Goal: Transaction & Acquisition: Purchase product/service

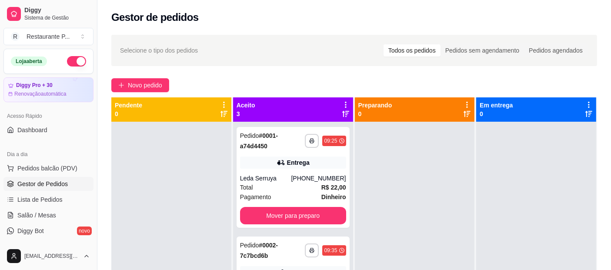
scroll to position [48, 0]
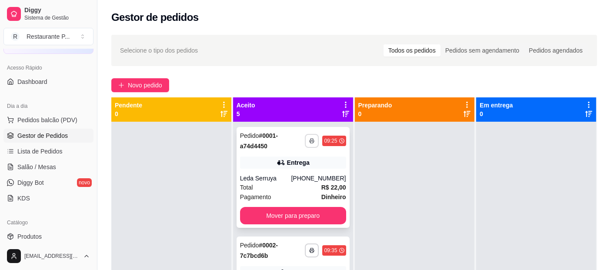
click at [305, 143] on button "button" at bounding box center [312, 141] width 14 height 14
click at [292, 168] on button "Impressora" at bounding box center [278, 170] width 61 height 13
click at [283, 214] on button "Mover para preparo" at bounding box center [292, 216] width 103 height 17
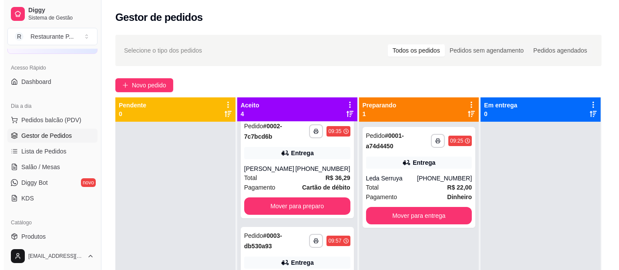
scroll to position [0, 0]
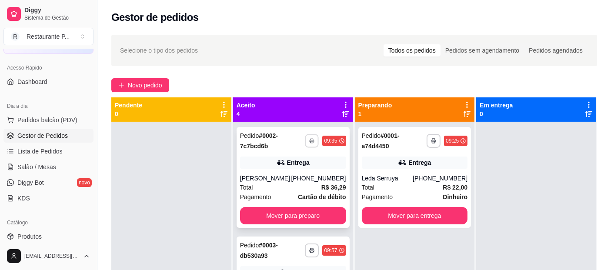
click at [305, 140] on button "button" at bounding box center [311, 140] width 13 height 13
click at [278, 169] on button "Impressora" at bounding box center [278, 170] width 61 height 13
click at [309, 224] on button "Mover para preparo" at bounding box center [293, 215] width 106 height 17
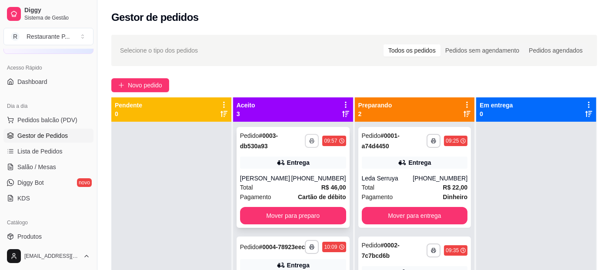
click at [305, 137] on button "button" at bounding box center [312, 141] width 14 height 14
click at [264, 172] on button "Impressora" at bounding box center [278, 171] width 63 height 14
click at [295, 212] on button "Mover para preparo" at bounding box center [292, 216] width 103 height 17
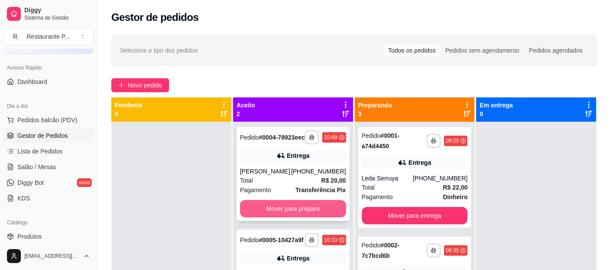
click at [304, 216] on button "Mover para preparo" at bounding box center [293, 208] width 106 height 17
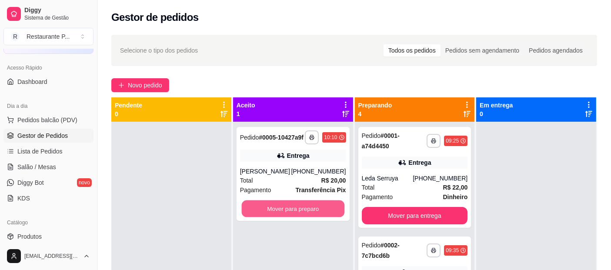
click at [304, 216] on button "Mover para preparo" at bounding box center [292, 209] width 103 height 17
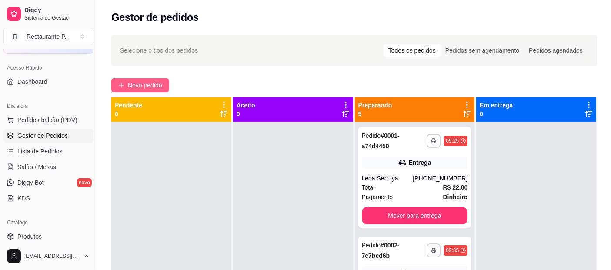
click at [140, 83] on span "Novo pedido" at bounding box center [145, 85] width 34 height 10
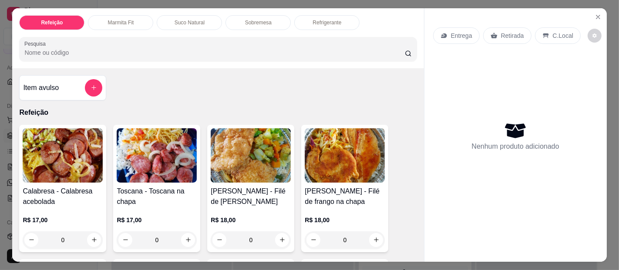
click at [118, 50] on input "Pesquisa" at bounding box center [214, 52] width 380 height 9
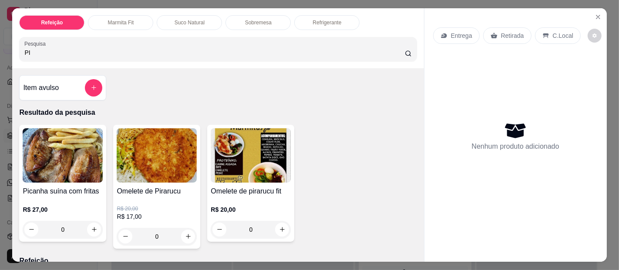
type input "PI"
click at [148, 141] on img at bounding box center [157, 155] width 80 height 54
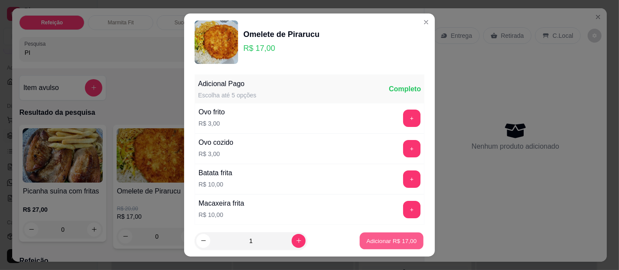
click at [395, 239] on p "Adicionar R$ 17,00" at bounding box center [391, 241] width 50 height 8
type input "1"
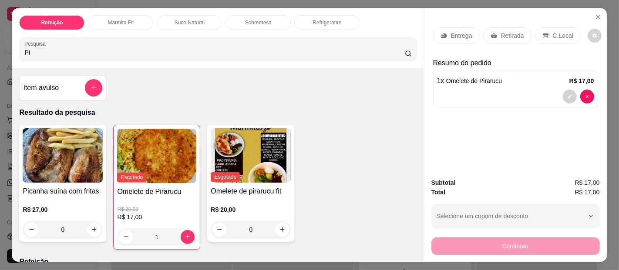
click at [458, 35] on p "Entrega" at bounding box center [461, 35] width 21 height 9
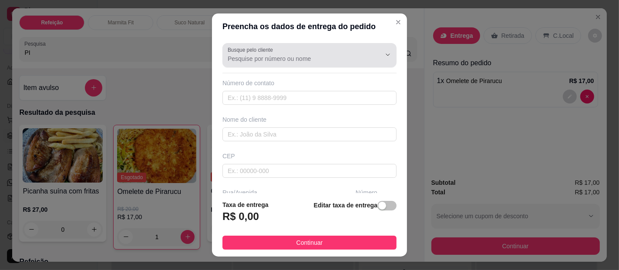
click at [261, 56] on input "Busque pelo cliente" at bounding box center [297, 58] width 139 height 9
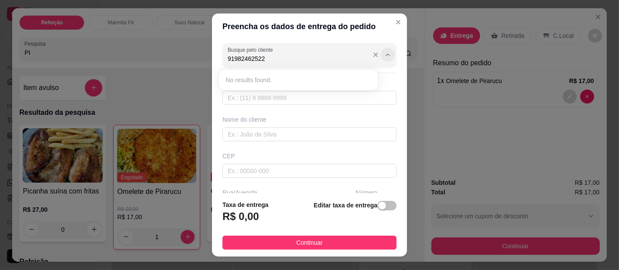
type input "91982462522"
click at [381, 58] on button "Show suggestions" at bounding box center [388, 55] width 14 height 14
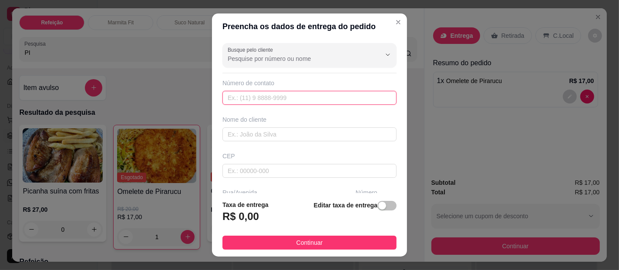
click at [233, 101] on input "text" at bounding box center [309, 98] width 174 height 14
click at [272, 136] on input "text" at bounding box center [309, 134] width 174 height 14
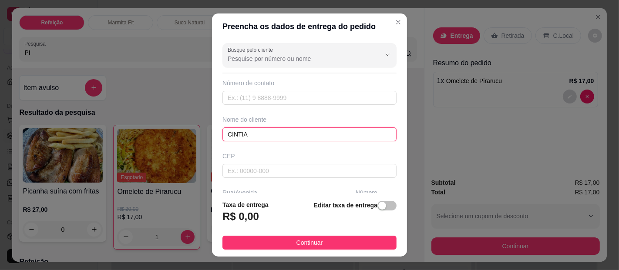
type input "CINTIA"
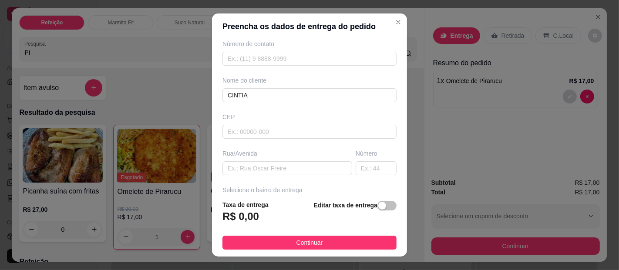
scroll to position [64, 0]
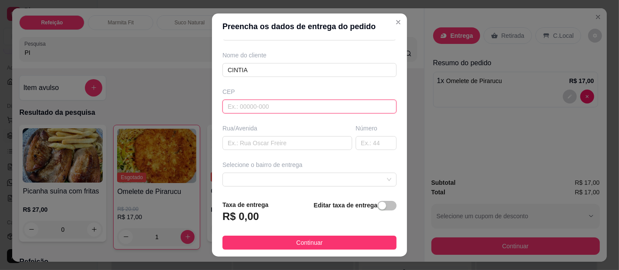
click at [258, 102] on input "text" at bounding box center [309, 107] width 174 height 14
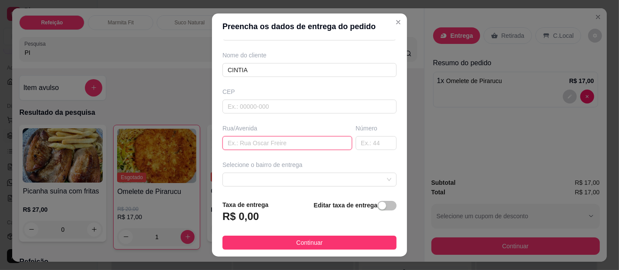
click at [246, 141] on input "text" at bounding box center [287, 143] width 130 height 14
click at [326, 173] on span at bounding box center [310, 179] width 164 height 13
type input "CRECHE PANAPANA"
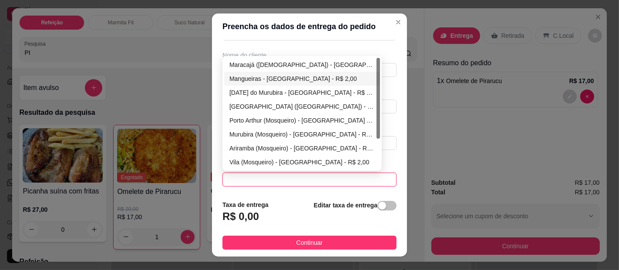
click at [256, 74] on div "Mangueiras - [GEOGRAPHIC_DATA] - R$ 2,00" at bounding box center [301, 79] width 145 height 10
type input "[GEOGRAPHIC_DATA]"
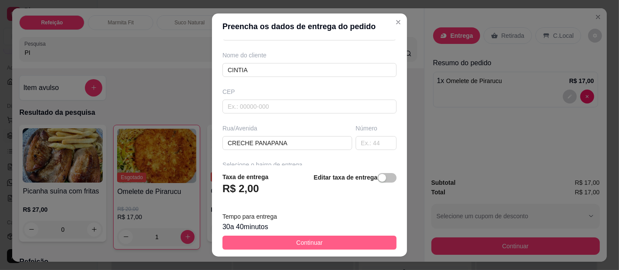
click at [271, 239] on button "Continuar" at bounding box center [309, 243] width 174 height 14
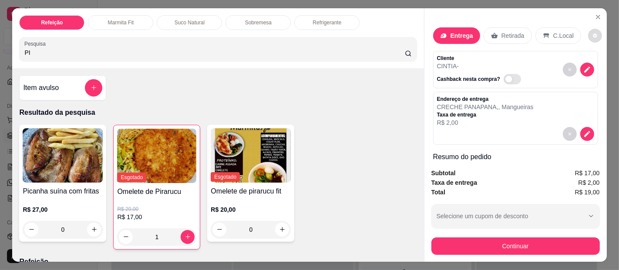
click at [592, 33] on icon "decrease-product-quantity" at bounding box center [594, 35] width 5 height 5
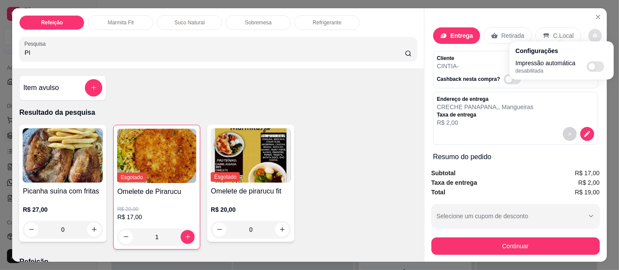
click at [592, 65] on span "Automatic updates" at bounding box center [591, 66] width 7 height 7
click at [592, 67] on input "Automatic updates" at bounding box center [589, 70] width 6 height 6
checkbox input "true"
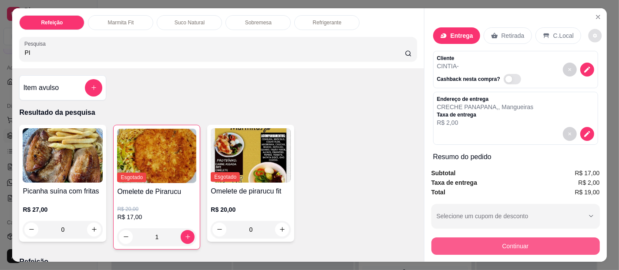
click at [521, 247] on button "Continuar" at bounding box center [515, 246] width 168 height 17
click at [539, 241] on button "Continuar" at bounding box center [515, 246] width 168 height 17
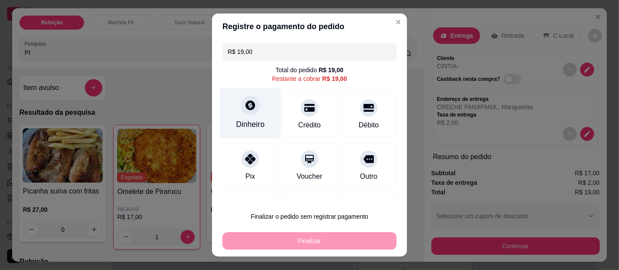
click at [245, 115] on div "Dinheiro" at bounding box center [250, 113] width 61 height 51
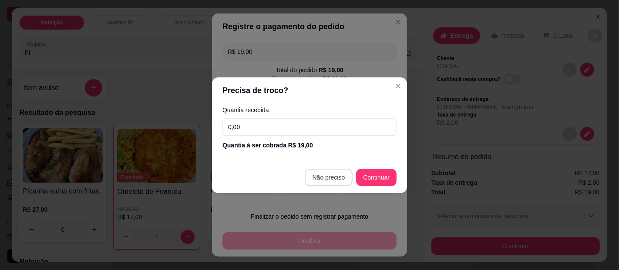
type input "R$ 0,00"
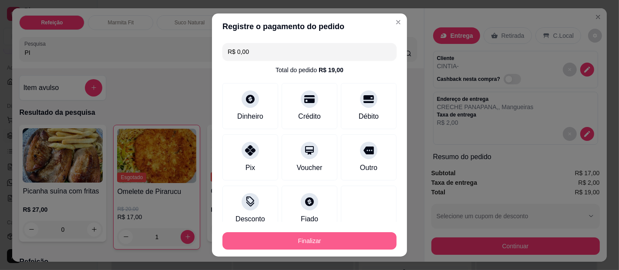
click at [305, 233] on button "Finalizar" at bounding box center [309, 240] width 174 height 17
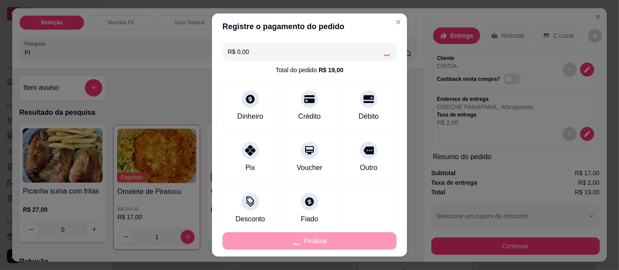
type input "0"
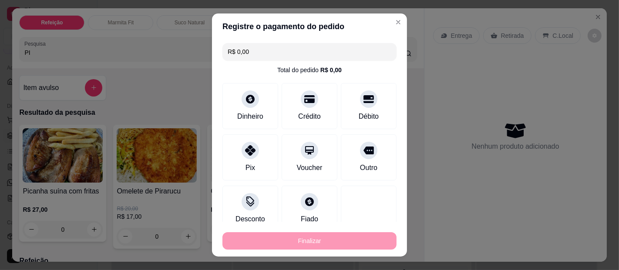
type input "-R$ 19,00"
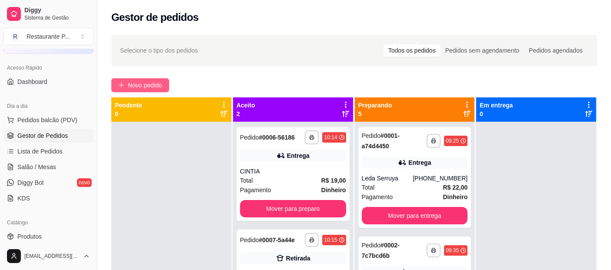
click at [149, 80] on span "Novo pedido" at bounding box center [145, 85] width 34 height 10
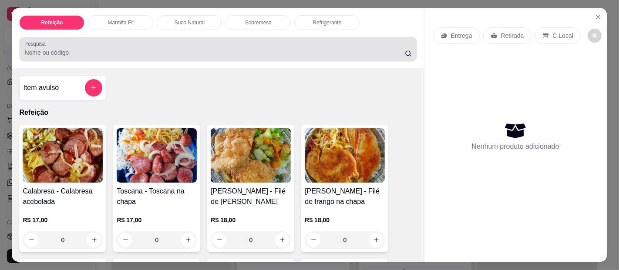
click at [54, 37] on div "Pesquisa" at bounding box center [217, 49] width 397 height 24
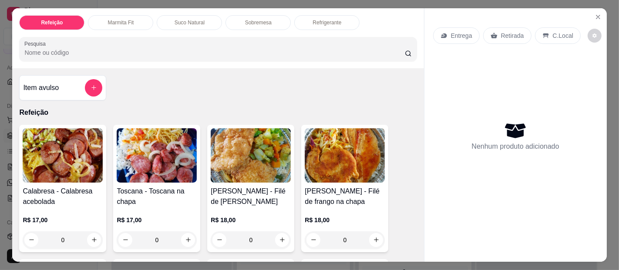
click at [50, 40] on div at bounding box center [217, 48] width 387 height 17
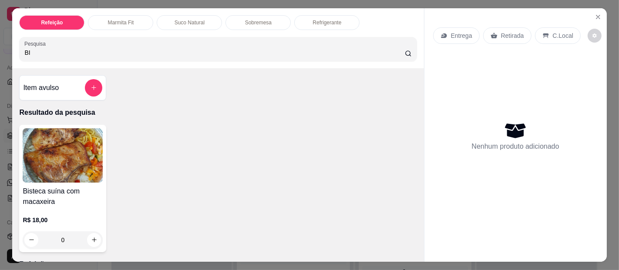
type input "BI"
click at [78, 148] on img at bounding box center [63, 155] width 80 height 54
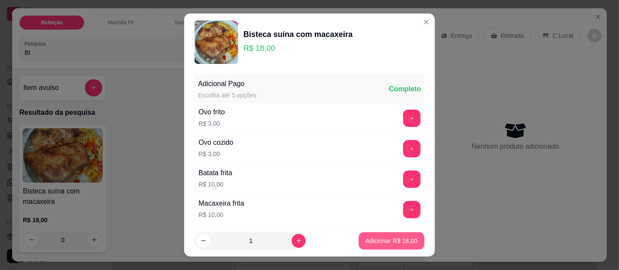
click at [375, 241] on p "Adicionar R$ 18,00" at bounding box center [391, 241] width 52 height 9
type input "1"
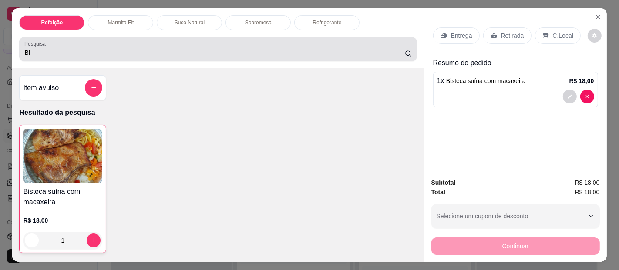
click at [70, 40] on div "BI" at bounding box center [217, 48] width 387 height 17
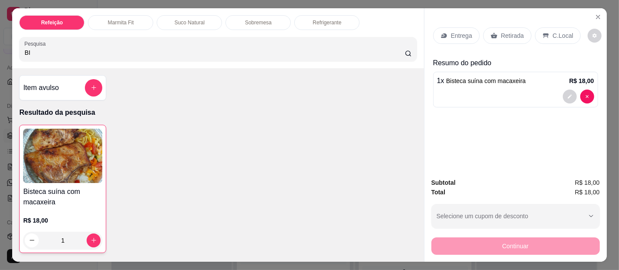
type input "B"
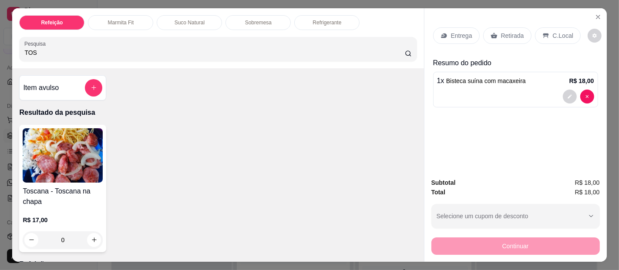
type input "TOS"
click at [68, 132] on img at bounding box center [63, 155] width 80 height 54
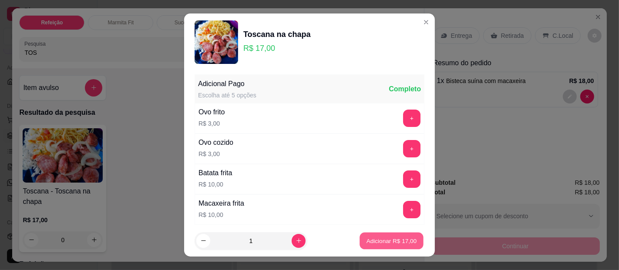
click at [374, 237] on p "Adicionar R$ 17,00" at bounding box center [391, 241] width 50 height 8
type input "1"
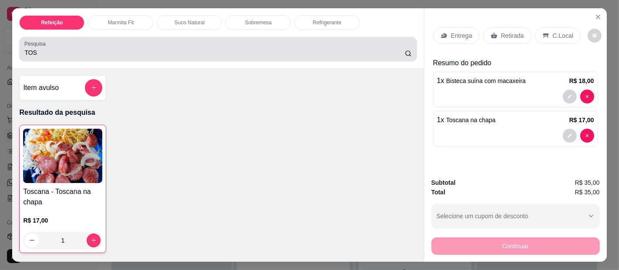
click at [54, 53] on div "TOS" at bounding box center [217, 48] width 387 height 17
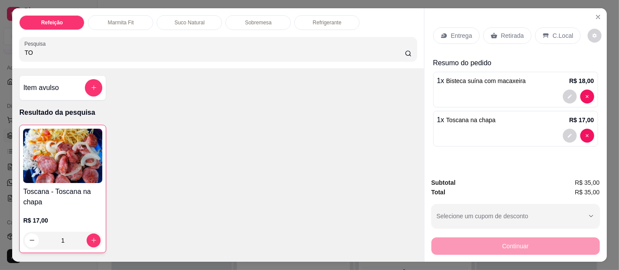
type input "T"
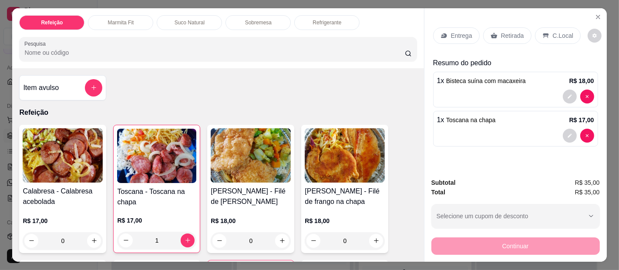
click at [328, 141] on img at bounding box center [345, 155] width 80 height 54
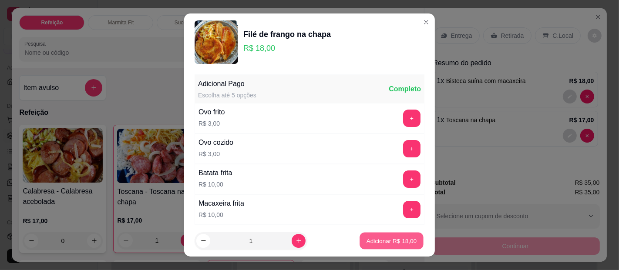
click at [374, 241] on p "Adicionar R$ 18,00" at bounding box center [391, 241] width 50 height 8
type input "1"
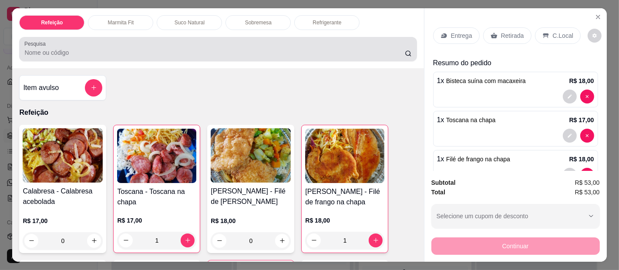
click at [112, 37] on div "Pesquisa" at bounding box center [217, 49] width 397 height 24
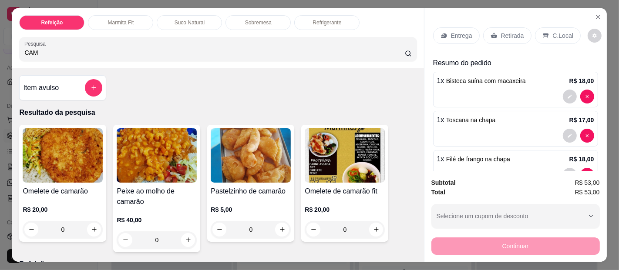
type input "CAM"
click at [73, 151] on img at bounding box center [63, 155] width 80 height 54
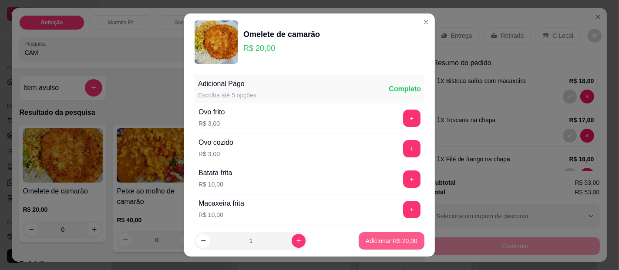
click at [365, 238] on p "Adicionar R$ 20,00" at bounding box center [391, 241] width 52 height 9
type input "1"
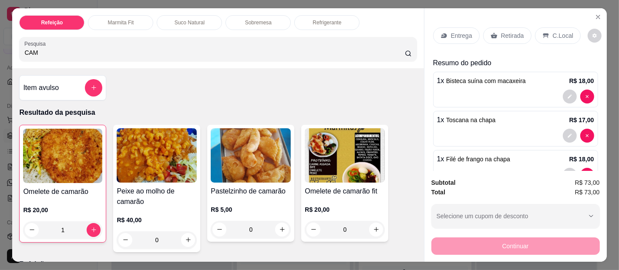
click at [446, 30] on div "Entrega" at bounding box center [456, 35] width 47 height 17
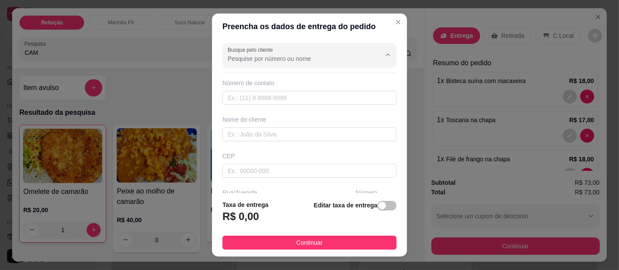
click at [262, 61] on input "Busque pelo cliente" at bounding box center [297, 58] width 139 height 9
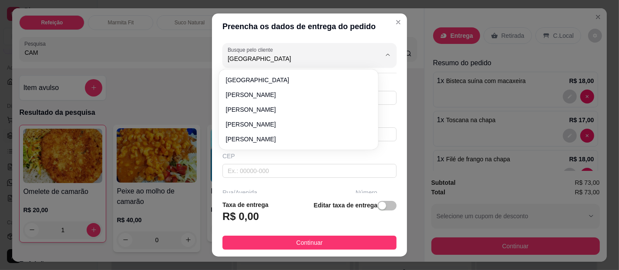
click at [259, 73] on div "Iran [PERSON_NAME]" at bounding box center [299, 109] width 156 height 77
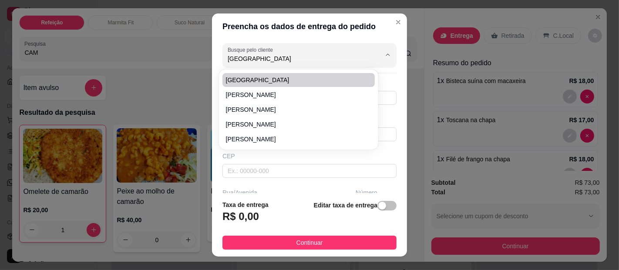
click at [239, 77] on span "[GEOGRAPHIC_DATA]" at bounding box center [294, 80] width 137 height 9
type input "[GEOGRAPHIC_DATA]"
type input "91993543416"
type input "[GEOGRAPHIC_DATA]"
type input "Passagem são jorge"
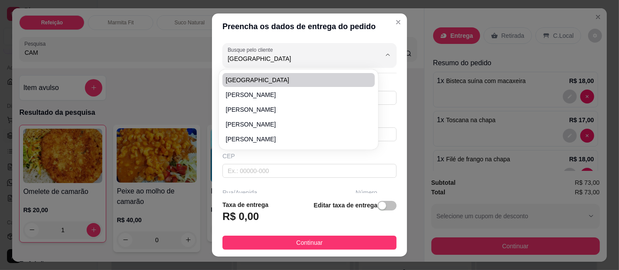
type input "[GEOGRAPHIC_DATA]"
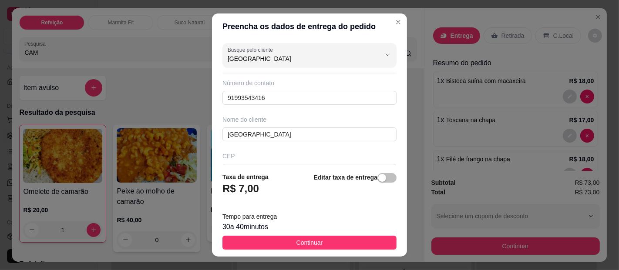
click at [279, 235] on footer "Taxa de entrega R$ 7,00 Editar taxa de entrega Tempo para entrega 30 a 40 minut…" at bounding box center [309, 210] width 195 height 91
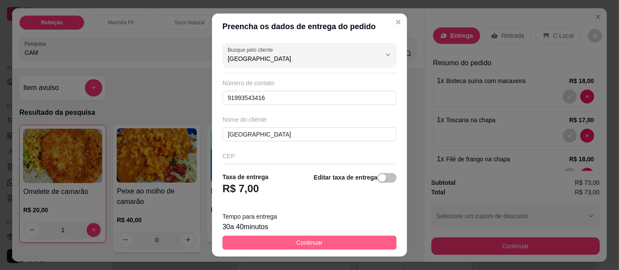
click at [286, 241] on button "Continuar" at bounding box center [309, 243] width 174 height 14
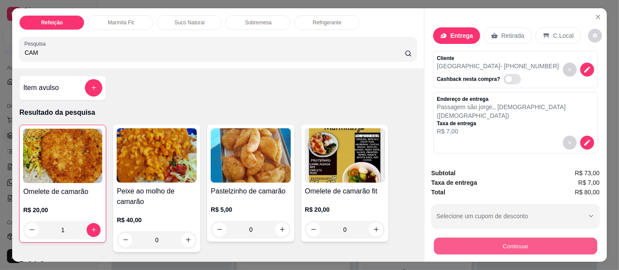
click at [463, 247] on button "Continuar" at bounding box center [514, 246] width 163 height 17
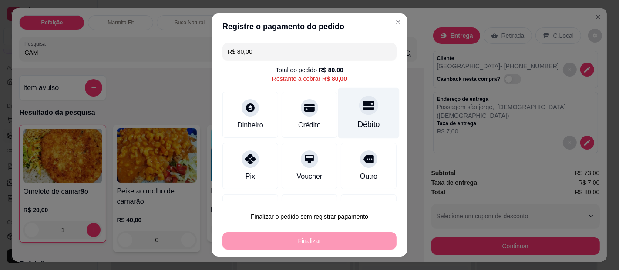
click at [338, 121] on div "Débito" at bounding box center [368, 113] width 61 height 51
type input "R$ 0,00"
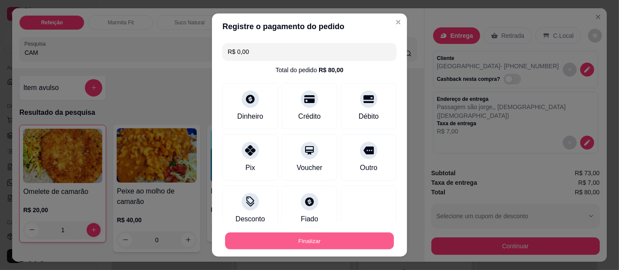
click at [339, 238] on button "Finalizar" at bounding box center [309, 241] width 169 height 17
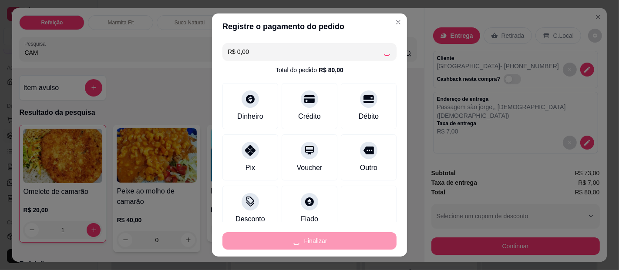
type input "0"
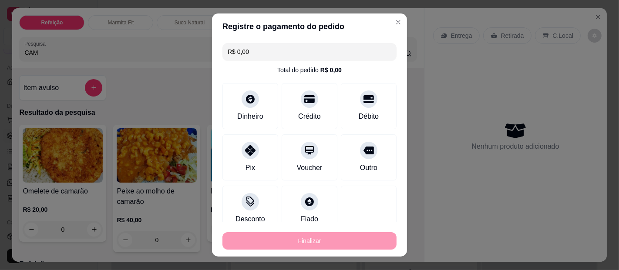
type input "-R$ 80,00"
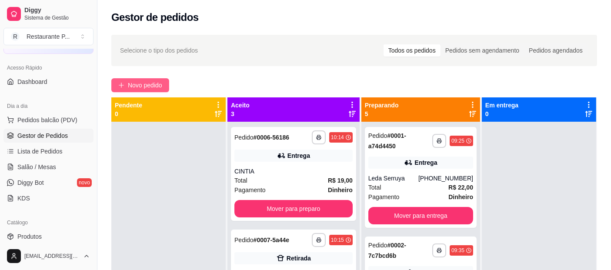
click at [124, 80] on button "Novo pedido" at bounding box center [140, 85] width 58 height 14
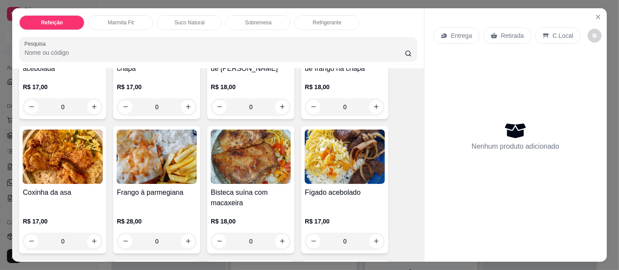
scroll to position [236, 0]
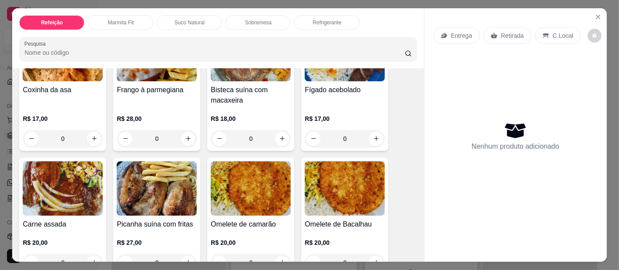
click at [68, 179] on img at bounding box center [63, 188] width 80 height 54
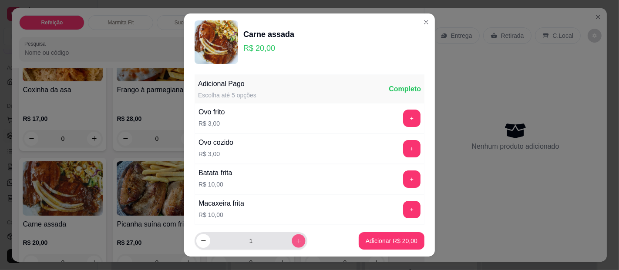
click at [292, 237] on button "increase-product-quantity" at bounding box center [298, 240] width 13 height 13
type input "2"
click at [377, 241] on p "Adicionar R$ 40,00" at bounding box center [391, 241] width 52 height 9
type input "2"
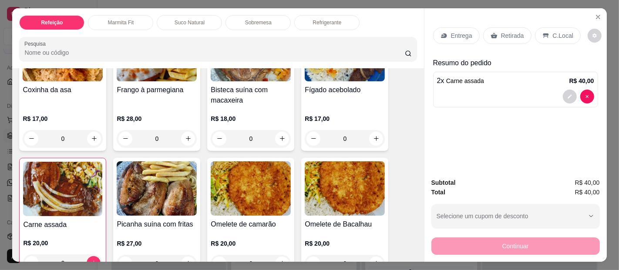
click at [457, 36] on div "Entrega" at bounding box center [456, 35] width 47 height 17
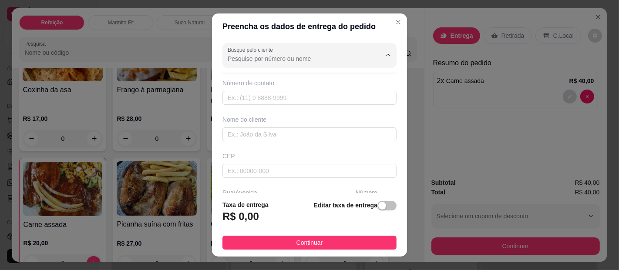
click at [267, 61] on input "Busque pelo cliente" at bounding box center [297, 58] width 139 height 9
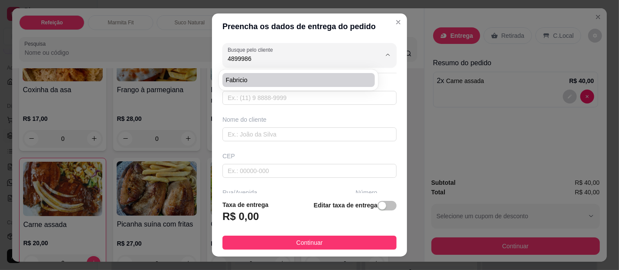
click at [264, 82] on span "fabricio" at bounding box center [294, 80] width 137 height 9
type input "fabricio"
type input "48999867471"
type input "fabricio"
type input "[PERSON_NAME]"
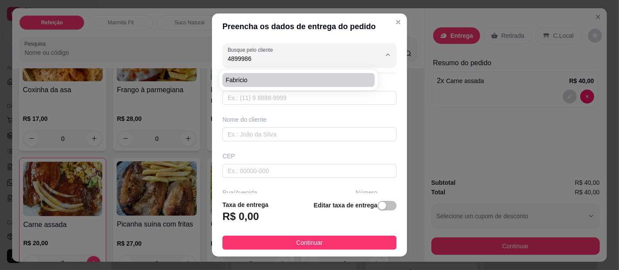
type input "[GEOGRAPHIC_DATA]"
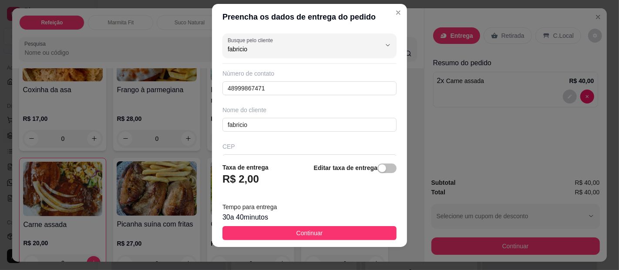
scroll to position [14, 0]
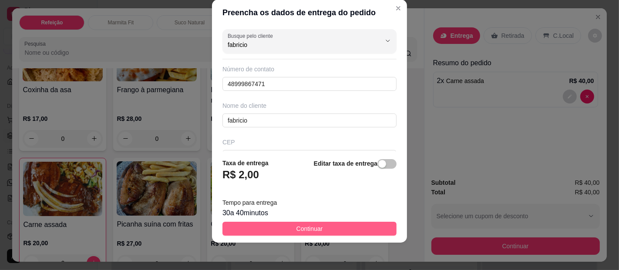
type input "fabricio"
click at [309, 224] on span "Continuar" at bounding box center [309, 229] width 27 height 10
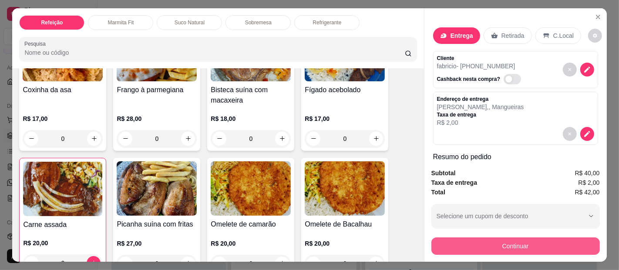
click at [492, 243] on button "Continuar" at bounding box center [515, 246] width 168 height 17
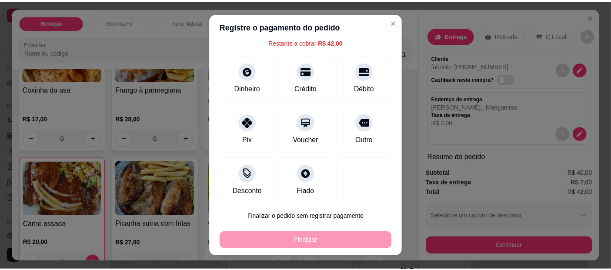
scroll to position [42, 0]
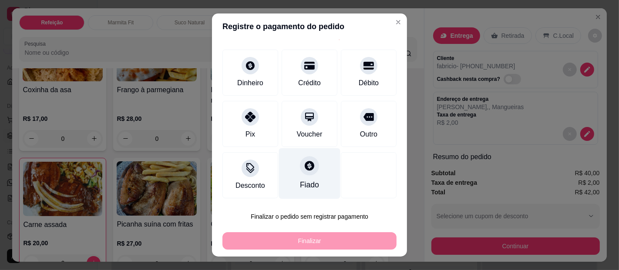
click at [301, 174] on div at bounding box center [309, 165] width 19 height 19
type input "R$ 0,00"
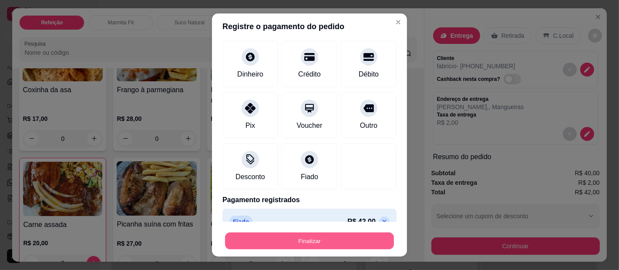
click at [313, 236] on button "Finalizar" at bounding box center [309, 241] width 169 height 17
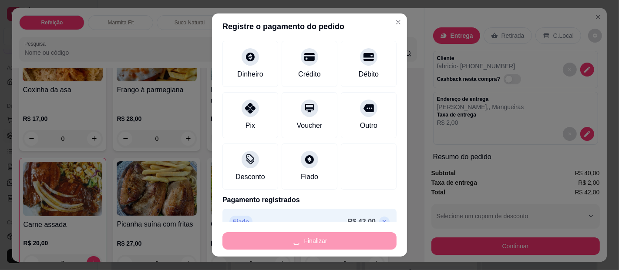
type input "0"
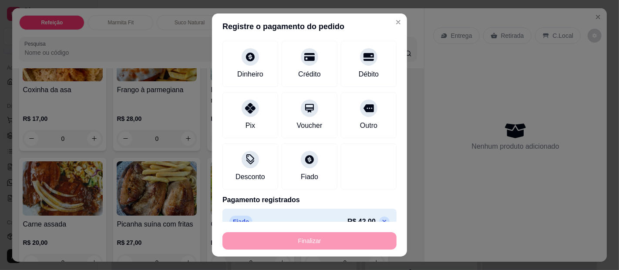
type input "-R$ 42,00"
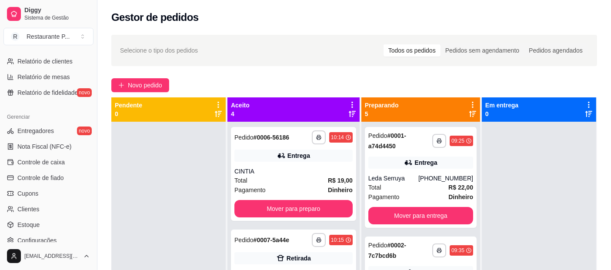
scroll to position [296, 0]
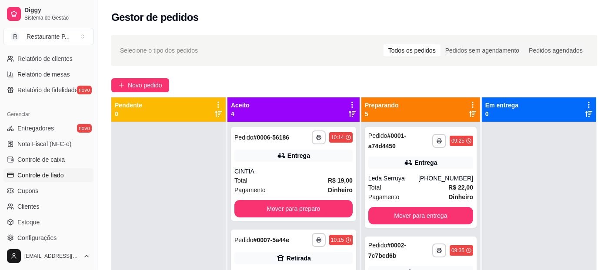
click at [37, 179] on link "Controle de fiado" at bounding box center [48, 175] width 90 height 14
